Goal: Find specific page/section: Find specific page/section

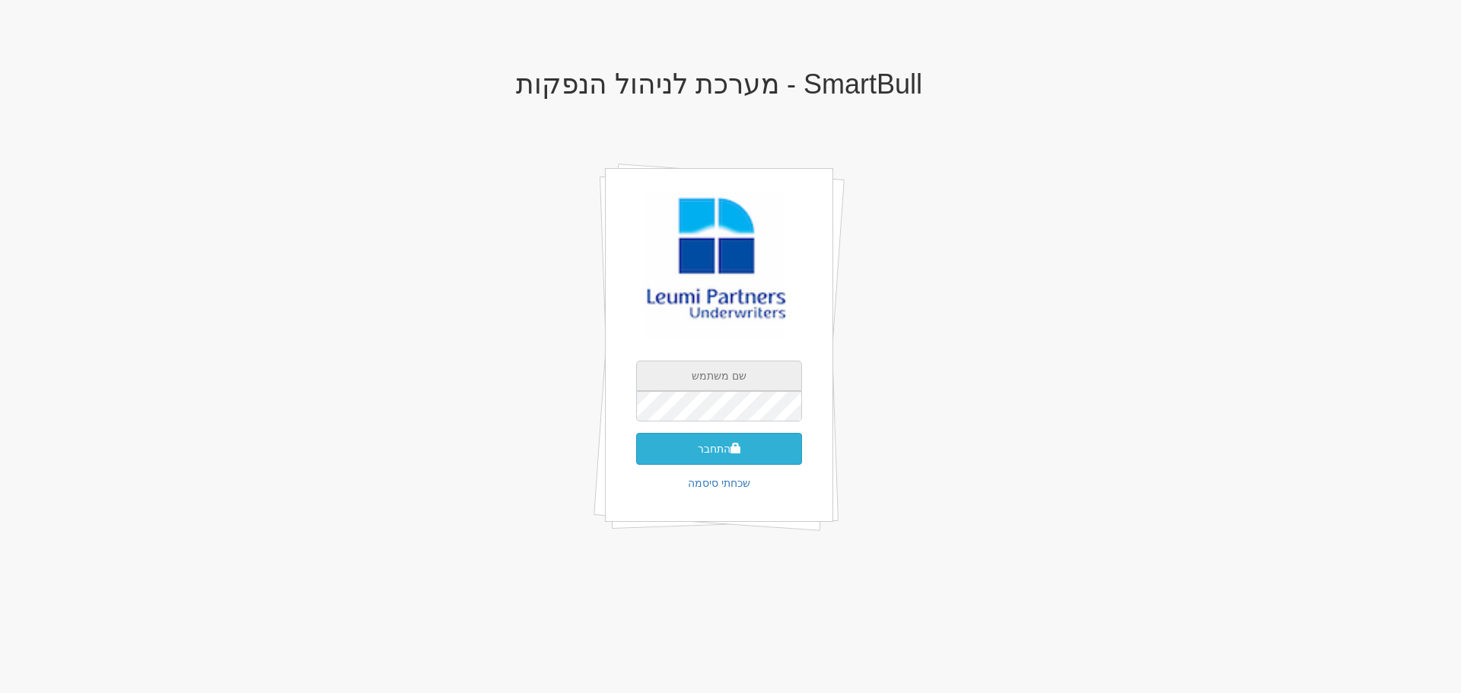
type input "[EMAIL_ADDRESS][DOMAIN_NAME]"
click at [714, 452] on button "התחבר" at bounding box center [719, 449] width 166 height 32
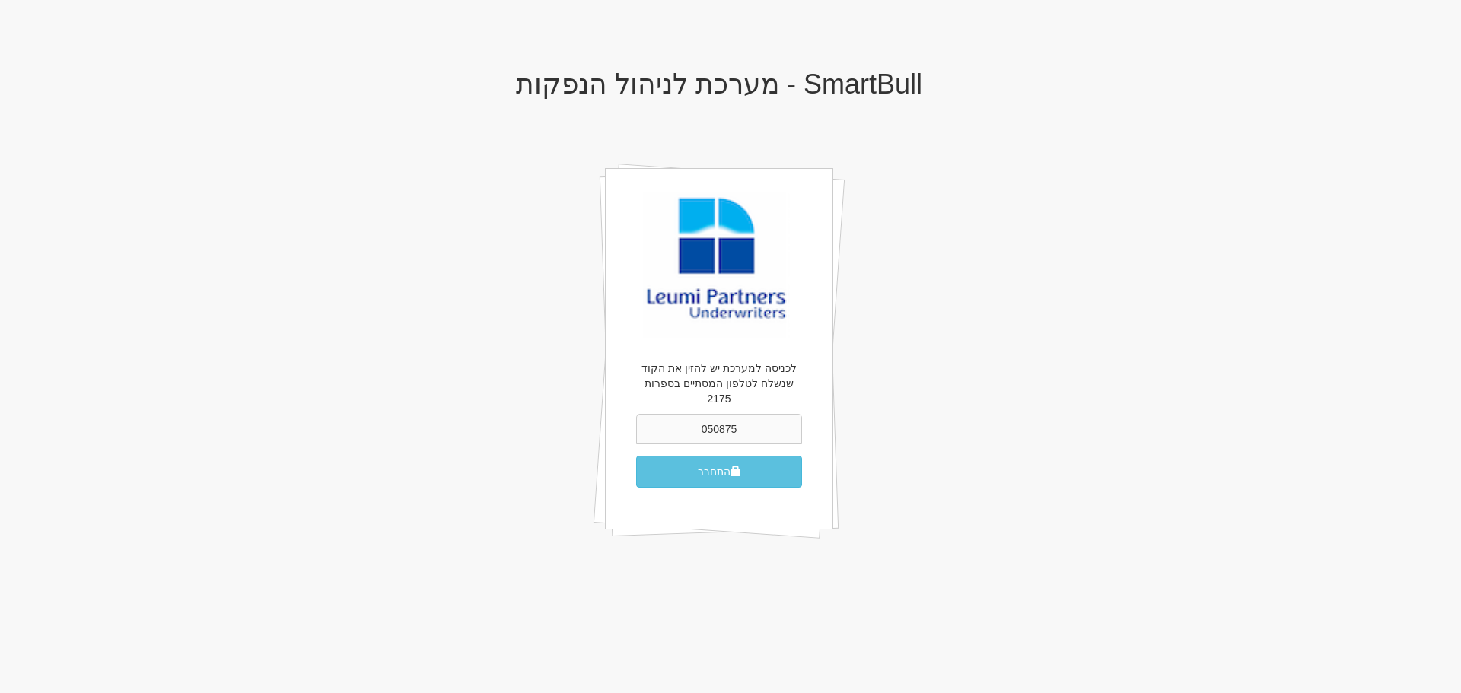
type input "050875"
click at [636, 456] on button "התחבר" at bounding box center [719, 472] width 166 height 32
click at [713, 464] on button "התחבר" at bounding box center [719, 472] width 166 height 32
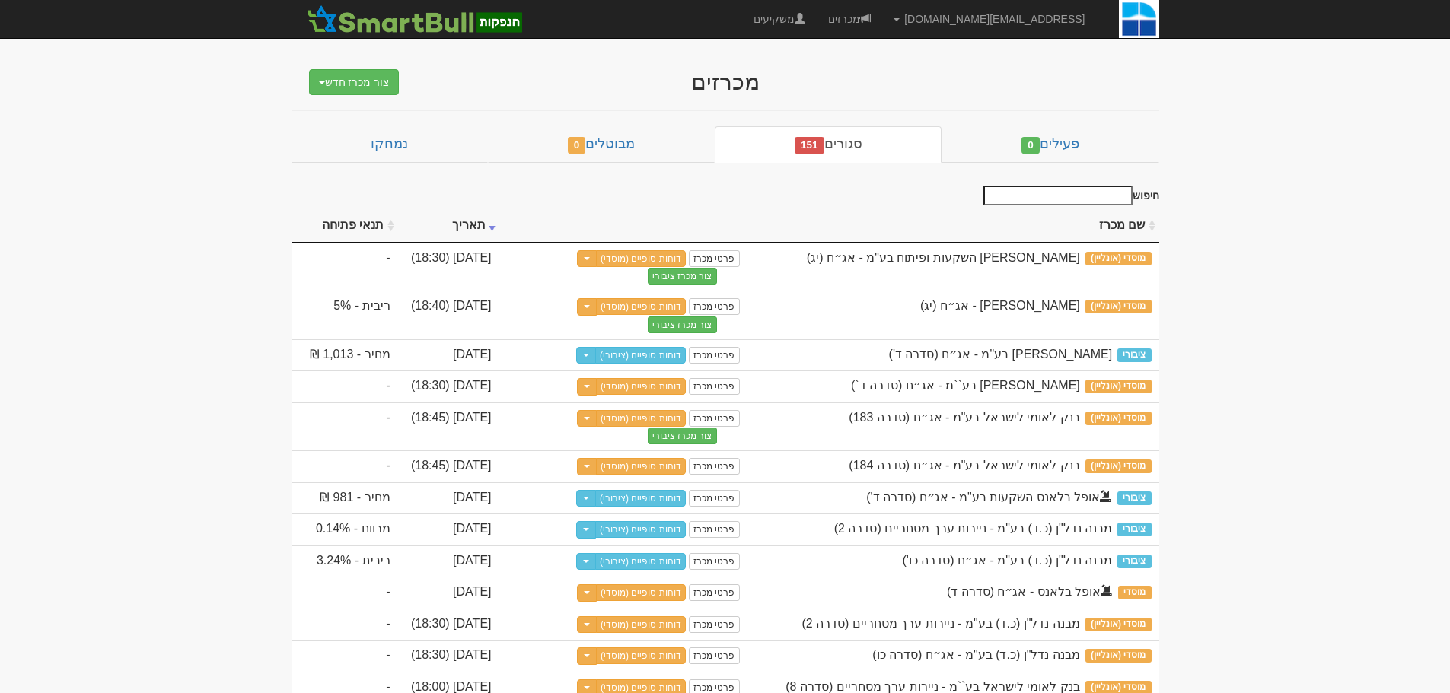
click at [637, 387] on link "דוחות סופיים (מוסדי)" at bounding box center [641, 386] width 90 height 17
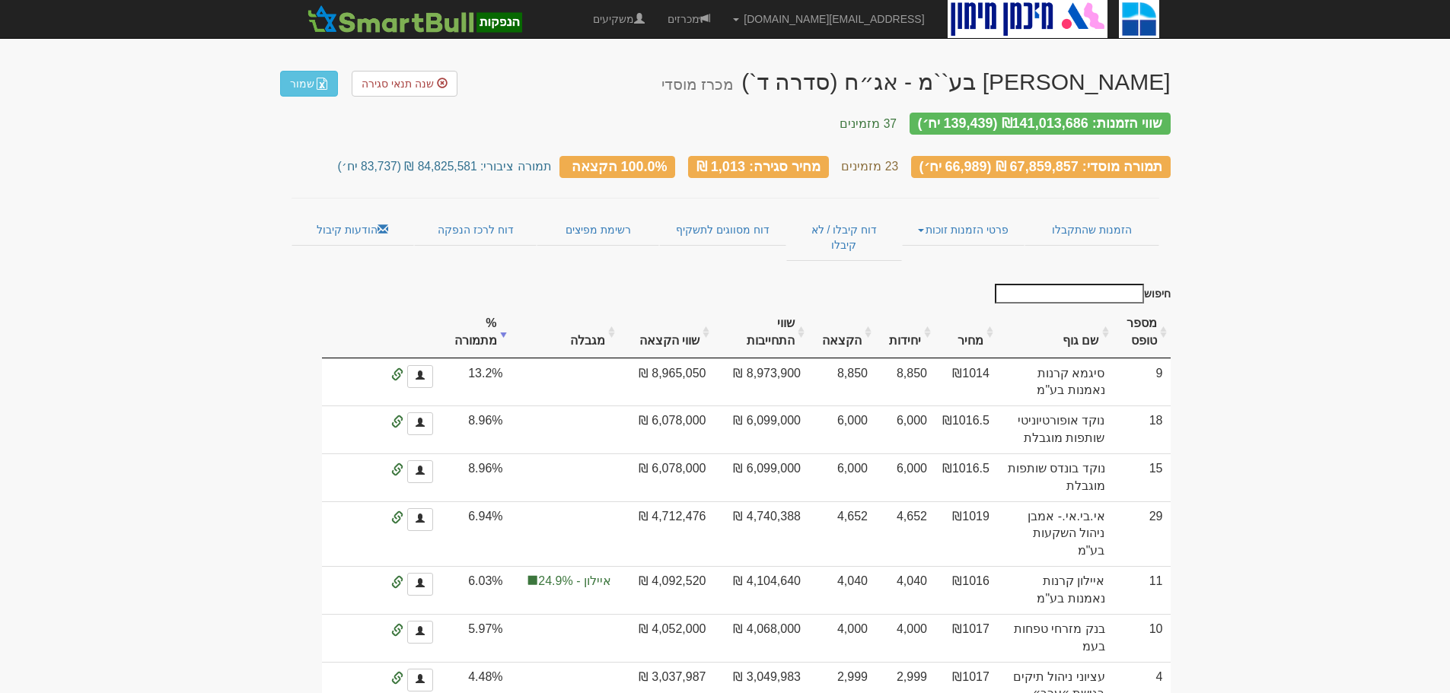
click at [656, 16] on link "משקיעים" at bounding box center [618, 19] width 75 height 38
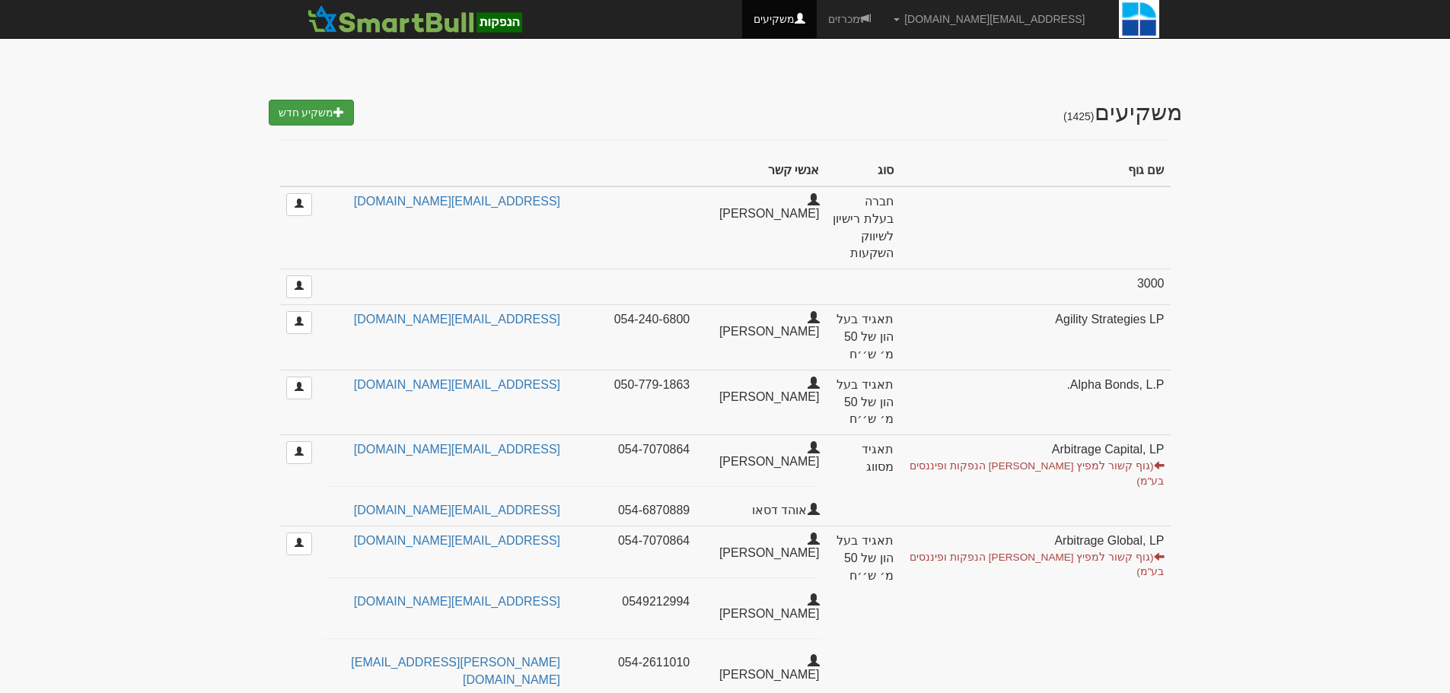
select select "25"
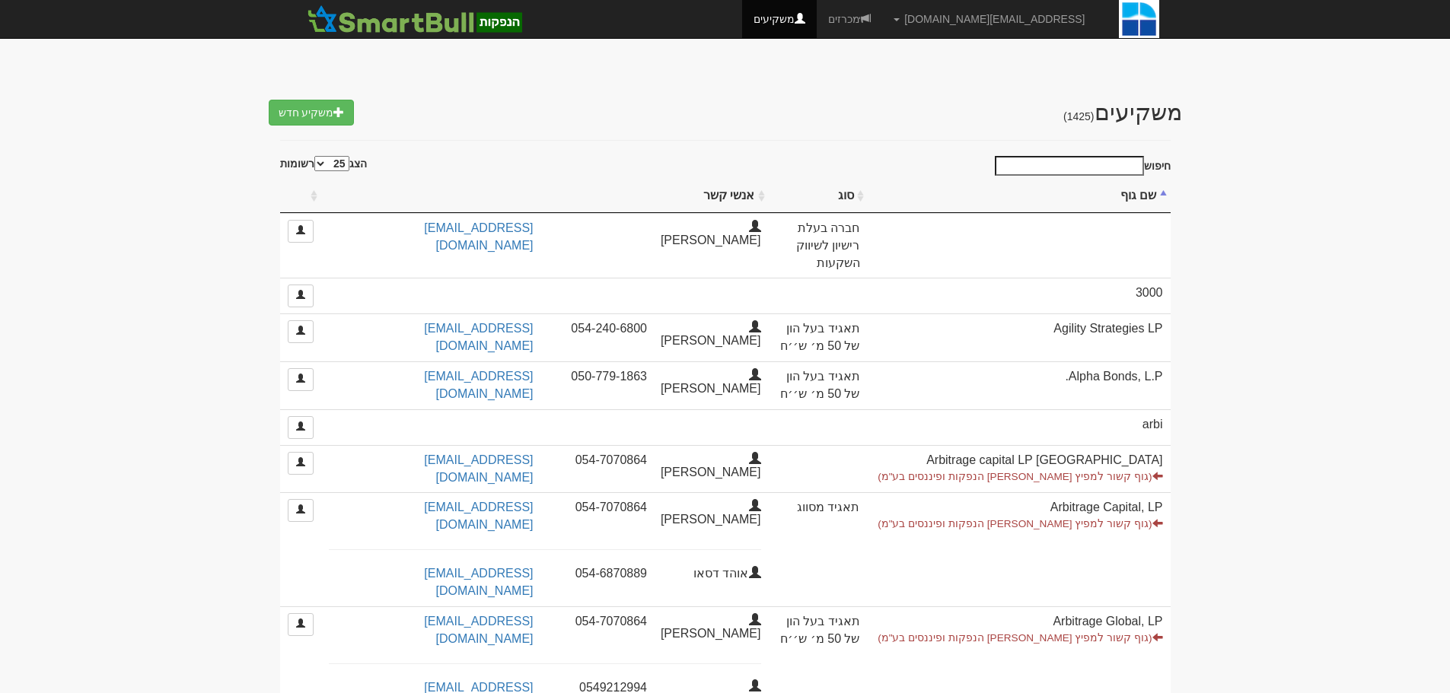
click at [1119, 163] on input "חיפוש" at bounding box center [1069, 166] width 149 height 20
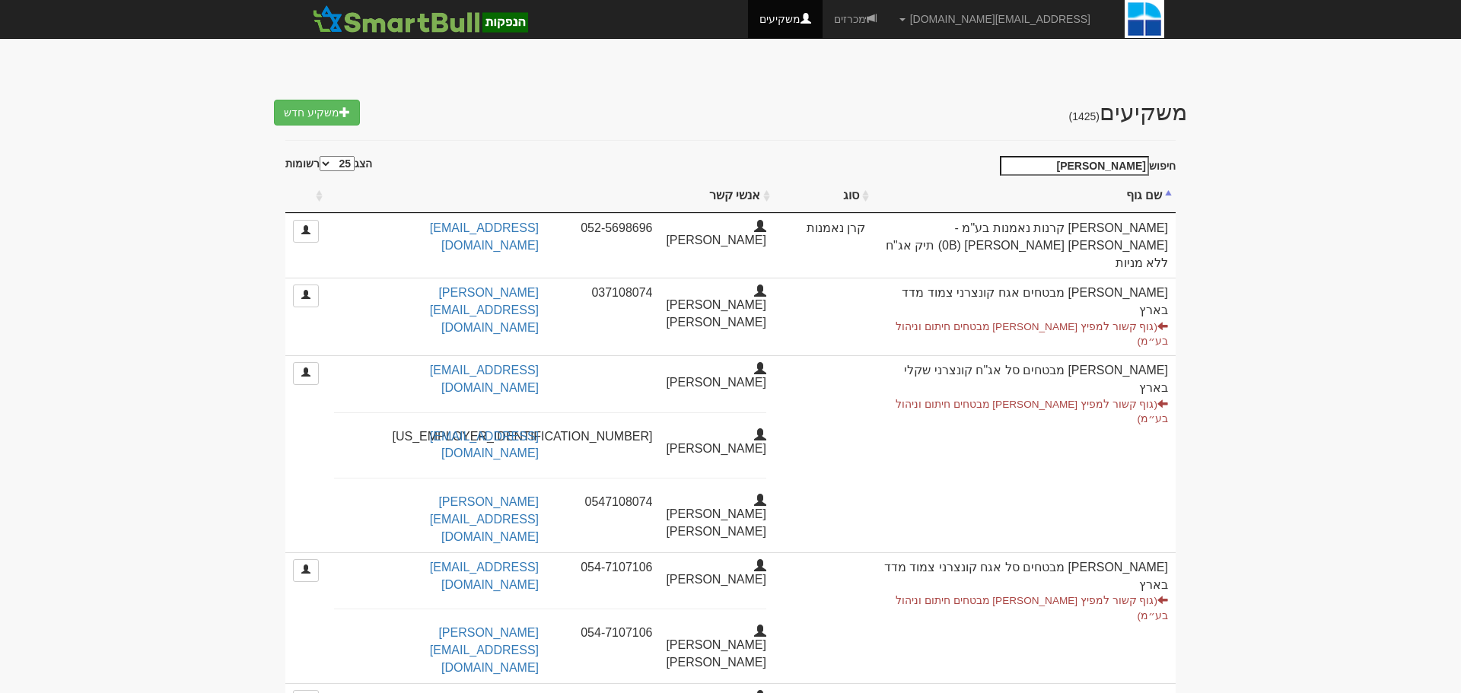
type input "[PERSON_NAME]"
click at [1298, 217] on body "[EMAIL_ADDRESS][DOMAIN_NAME] הגדרות חשבונות הנפקה תבניות הודעות קיבול" at bounding box center [730, 422] width 1461 height 845
drag, startPoint x: 1108, startPoint y: 164, endPoint x: 1352, endPoint y: 203, distance: 247.4
click at [1352, 203] on body "[EMAIL_ADDRESS][DOMAIN_NAME] הגדרות חשבונות הנפקה תבניות הודעות קיבול" at bounding box center [730, 422] width 1461 height 845
